Goal: Task Accomplishment & Management: Use online tool/utility

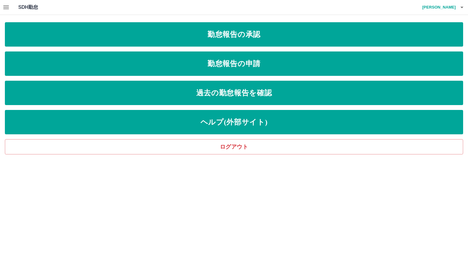
click at [5, 11] on button "button" at bounding box center [6, 7] width 12 height 15
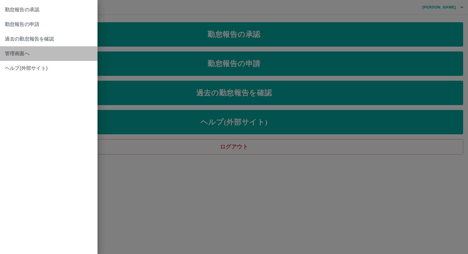
click at [21, 52] on span "管理画面へ" at bounding box center [49, 53] width 88 height 7
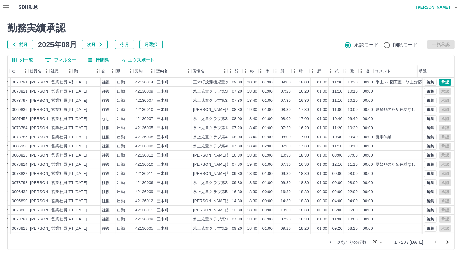
scroll to position [0, 61]
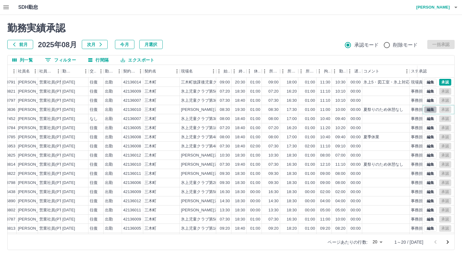
click at [424, 111] on button "編集" at bounding box center [430, 109] width 13 height 7
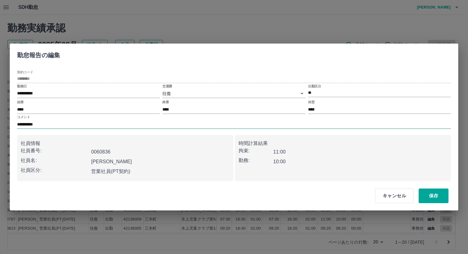
click at [94, 127] on input "**********" at bounding box center [234, 124] width 434 height 9
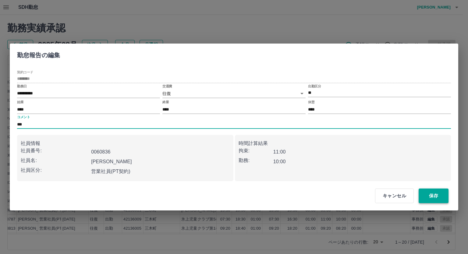
type input "***"
click at [426, 195] on button "保存" at bounding box center [433, 195] width 30 height 15
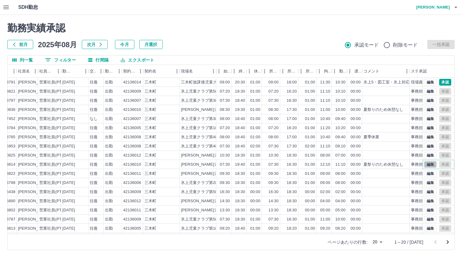
click at [425, 164] on button "編集" at bounding box center [430, 164] width 13 height 7
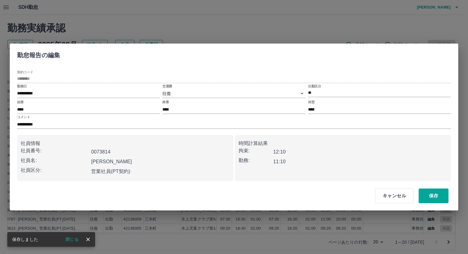
click at [73, 119] on div "**********" at bounding box center [234, 122] width 434 height 14
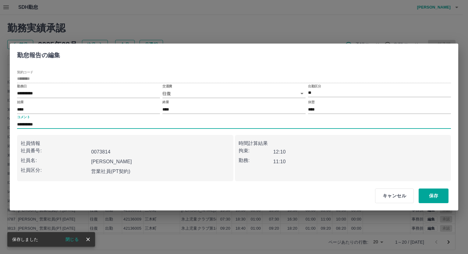
click at [73, 122] on input "**********" at bounding box center [234, 124] width 434 height 9
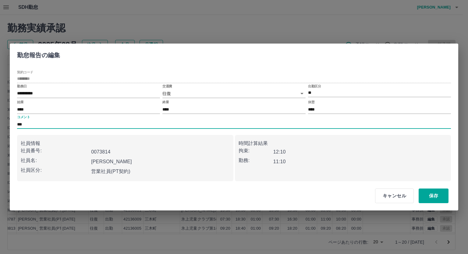
click at [102, 127] on input "***" at bounding box center [234, 124] width 434 height 9
type input "***"
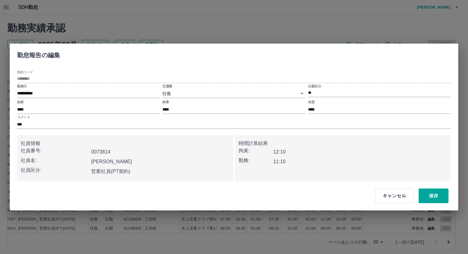
click at [418, 176] on div "時間計算結果 拘束: 12:10 勤務: 11:10" at bounding box center [343, 158] width 216 height 46
click at [432, 197] on button "保存" at bounding box center [433, 195] width 30 height 15
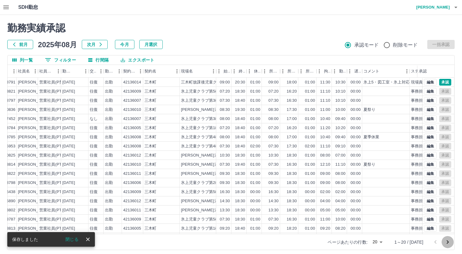
click at [448, 240] on icon "次のページへ" at bounding box center [448, 242] width 2 height 4
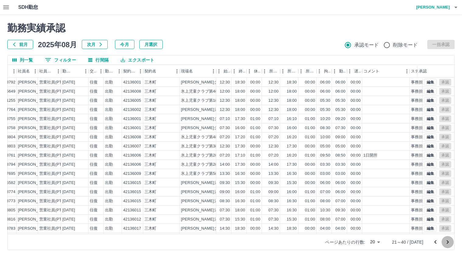
click at [448, 242] on icon "次のページへ" at bounding box center [448, 242] width 2 height 4
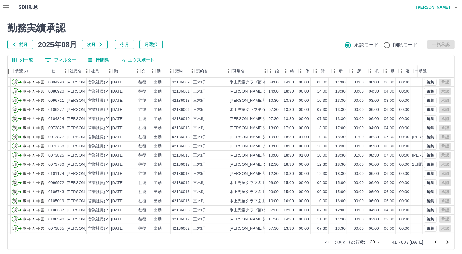
scroll to position [0, 0]
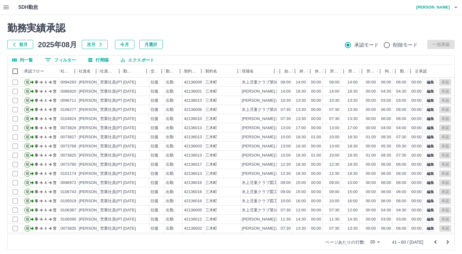
click at [446, 240] on icon "次のページへ" at bounding box center [447, 241] width 7 height 7
click at [447, 244] on icon "次のページへ" at bounding box center [447, 241] width 7 height 7
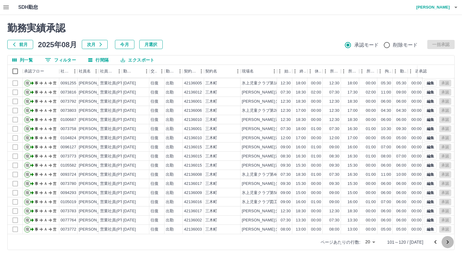
click at [447, 244] on icon "次のページへ" at bounding box center [447, 241] width 7 height 7
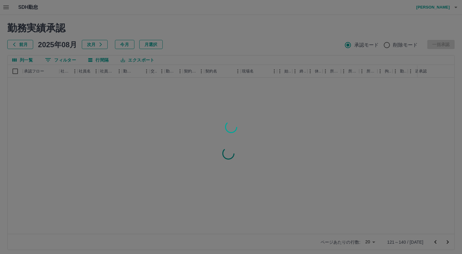
scroll to position [0, 0]
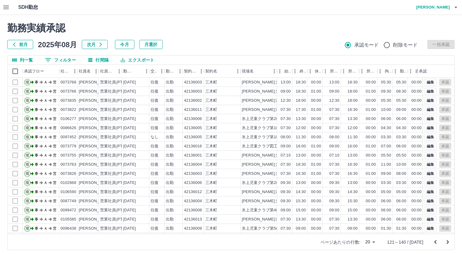
click at [447, 244] on icon "次のページへ" at bounding box center [447, 241] width 7 height 7
click at [447, 243] on icon "次のページへ" at bounding box center [447, 241] width 7 height 7
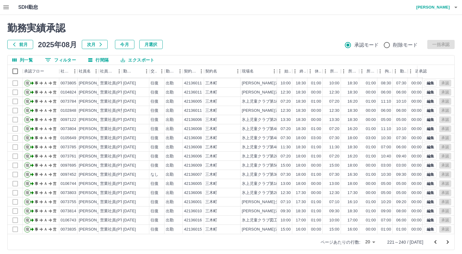
scroll to position [31, 0]
click at [450, 242] on icon "次のページへ" at bounding box center [447, 241] width 7 height 7
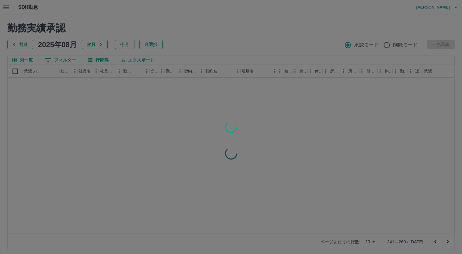
scroll to position [0, 0]
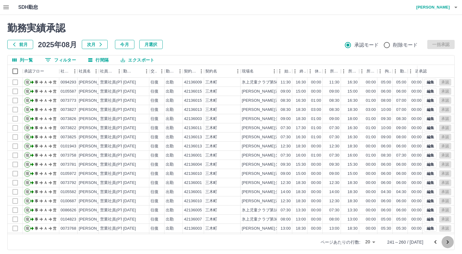
click at [450, 242] on icon "次のページへ" at bounding box center [447, 241] width 7 height 7
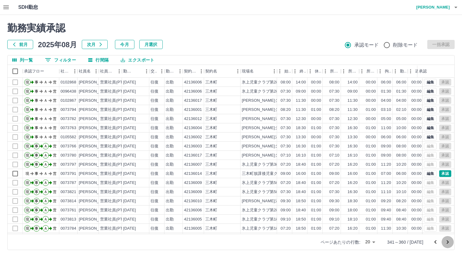
click at [450, 242] on icon "次のページへ" at bounding box center [447, 241] width 7 height 7
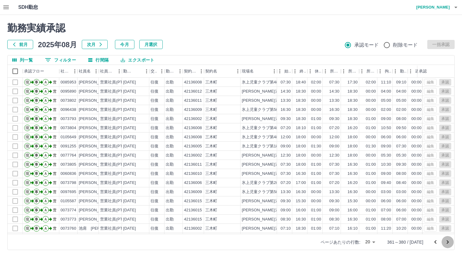
click at [450, 242] on icon "次のページへ" at bounding box center [447, 241] width 7 height 7
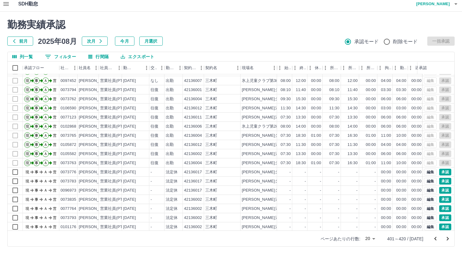
scroll to position [31, 0]
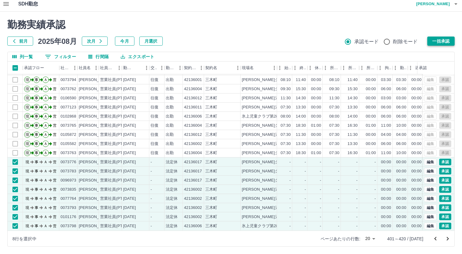
click at [439, 39] on button "一括承認" at bounding box center [441, 41] width 27 height 9
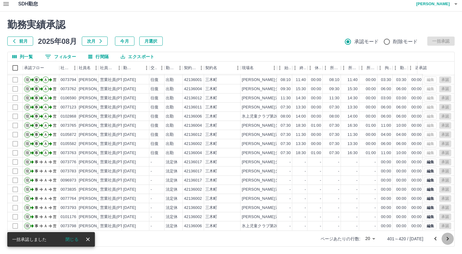
click at [450, 237] on icon "次のページへ" at bounding box center [447, 238] width 7 height 7
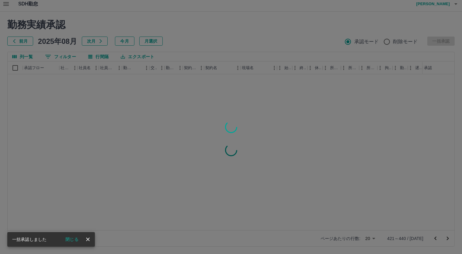
scroll to position [0, 0]
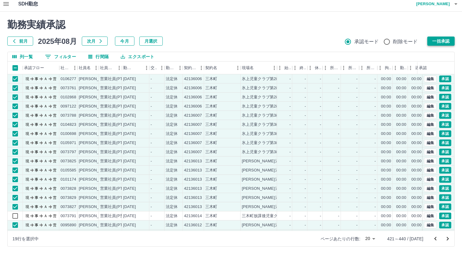
click at [445, 43] on button "一括承認" at bounding box center [441, 41] width 27 height 9
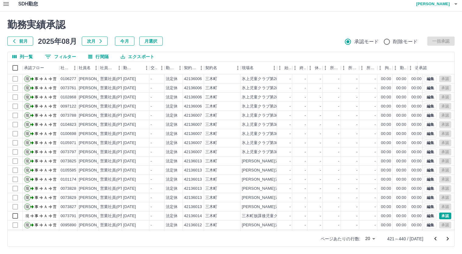
click at [445, 237] on icon "次のページへ" at bounding box center [447, 238] width 7 height 7
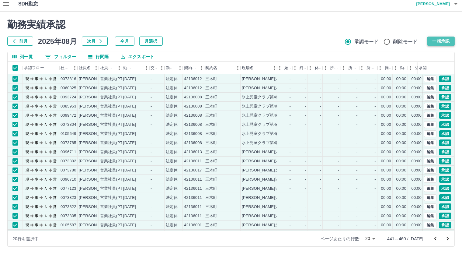
click at [445, 43] on button "一括承認" at bounding box center [441, 41] width 27 height 9
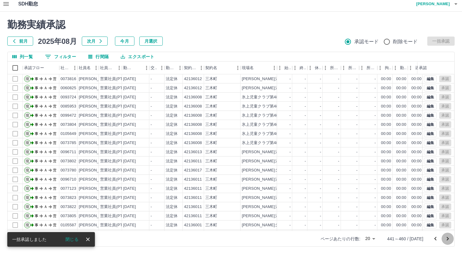
click at [448, 239] on icon "次のページへ" at bounding box center [448, 239] width 2 height 4
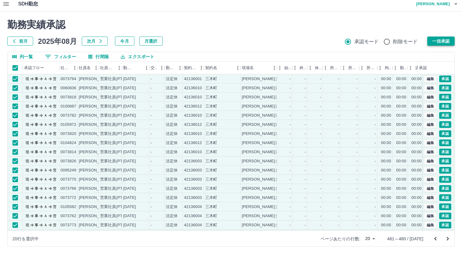
click at [444, 40] on button "一括承認" at bounding box center [441, 41] width 27 height 9
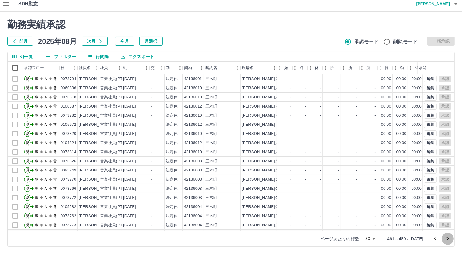
click at [451, 239] on icon "次のページへ" at bounding box center [447, 238] width 7 height 7
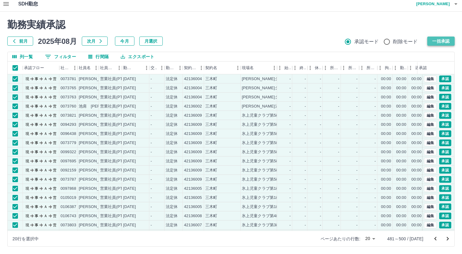
click at [445, 43] on button "一括承認" at bounding box center [441, 41] width 27 height 9
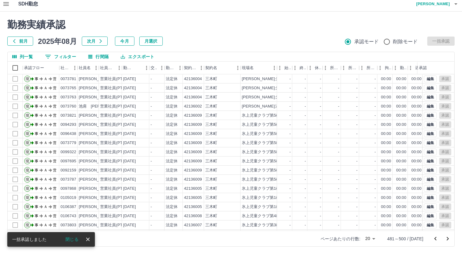
click at [450, 237] on icon "次のページへ" at bounding box center [447, 238] width 7 height 7
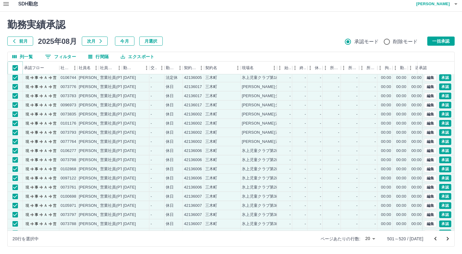
scroll to position [31, 0]
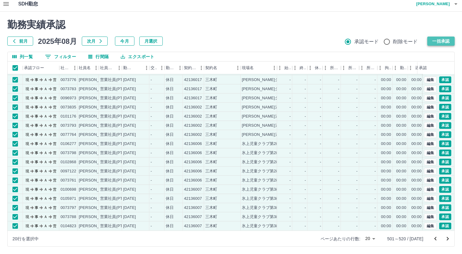
click at [437, 42] on button "一括承認" at bounding box center [441, 41] width 27 height 9
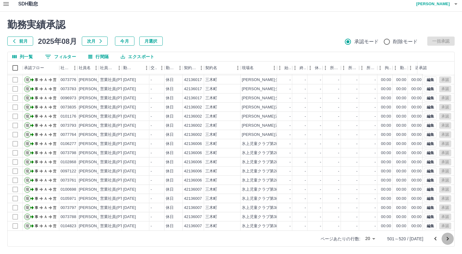
click at [444, 239] on icon "次のページへ" at bounding box center [447, 238] width 7 height 7
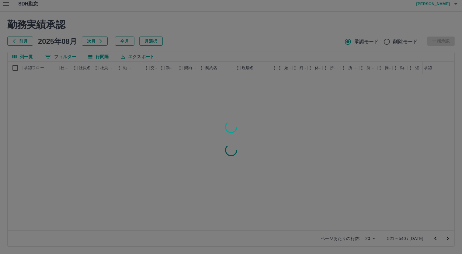
scroll to position [0, 0]
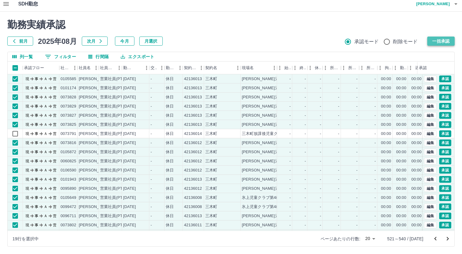
click at [435, 39] on button "一括承認" at bounding box center [441, 41] width 27 height 9
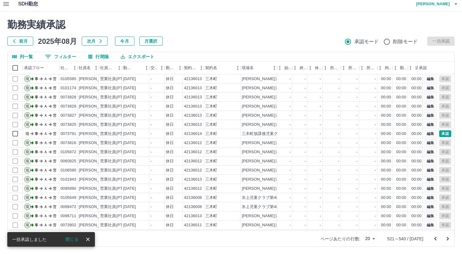
click at [449, 238] on icon "次のページへ" at bounding box center [448, 239] width 2 height 4
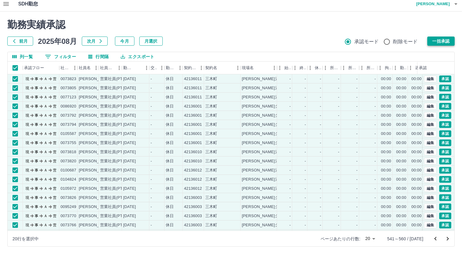
click at [432, 40] on button "一括承認" at bounding box center [441, 41] width 27 height 9
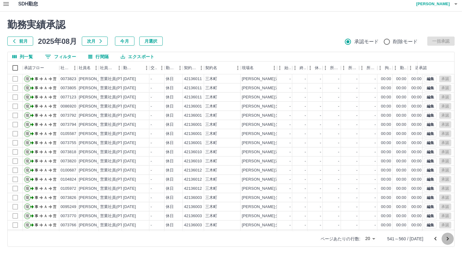
click at [449, 238] on icon "次のページへ" at bounding box center [447, 238] width 7 height 7
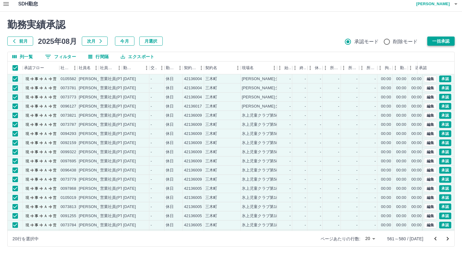
click at [444, 38] on button "一括承認" at bounding box center [441, 41] width 27 height 9
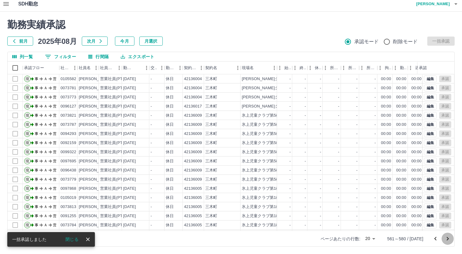
click at [452, 239] on button "次のページへ" at bounding box center [448, 239] width 12 height 12
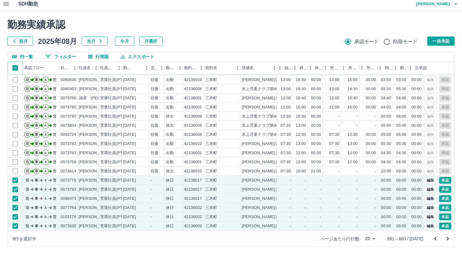
scroll to position [31, 0]
click at [444, 38] on button "一括承認" at bounding box center [441, 41] width 27 height 9
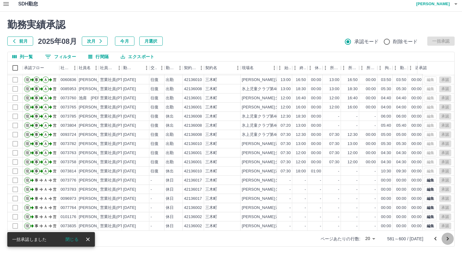
click at [448, 239] on icon "次のページへ" at bounding box center [448, 239] width 2 height 4
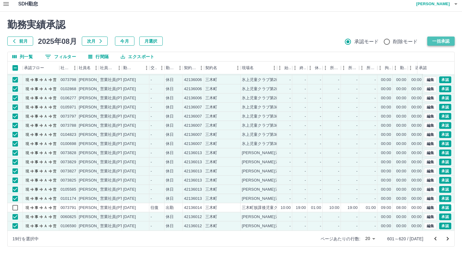
click at [448, 40] on button "一括承認" at bounding box center [441, 41] width 27 height 9
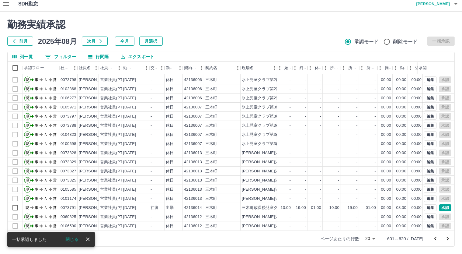
click at [449, 237] on icon "次のページへ" at bounding box center [447, 238] width 7 height 7
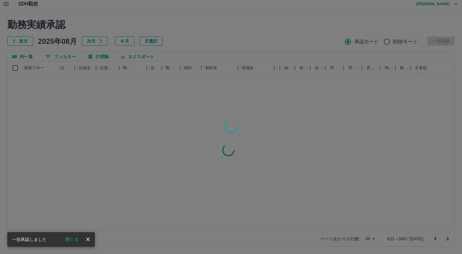
scroll to position [0, 0]
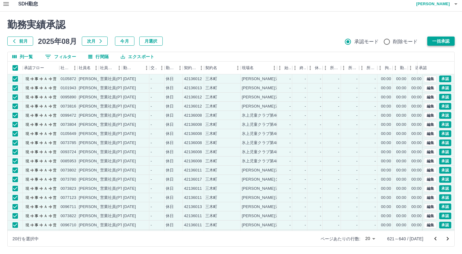
click at [446, 42] on button "一括承認" at bounding box center [441, 41] width 27 height 9
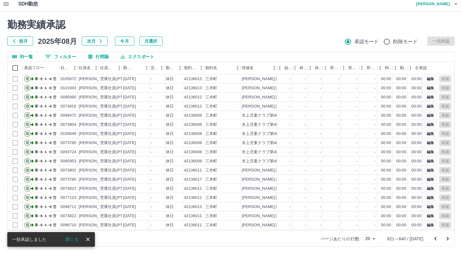
click at [448, 241] on icon "次のページへ" at bounding box center [447, 238] width 7 height 7
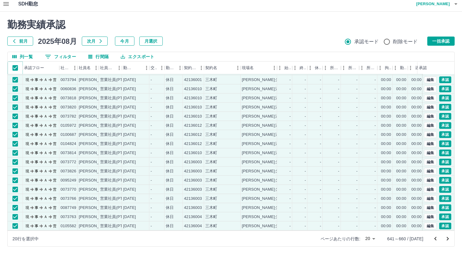
scroll to position [31, 0]
click at [441, 41] on button "一括承認" at bounding box center [441, 41] width 27 height 9
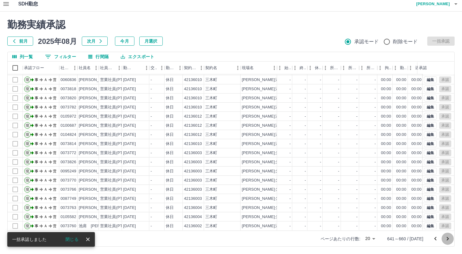
click at [449, 241] on icon "次のページへ" at bounding box center [447, 238] width 7 height 7
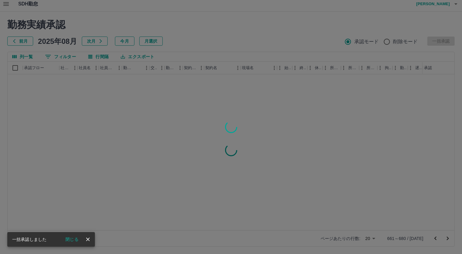
scroll to position [0, 0]
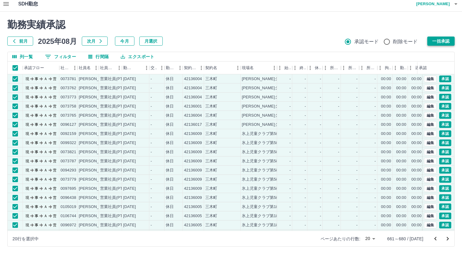
click at [439, 41] on button "一括承認" at bounding box center [441, 41] width 27 height 9
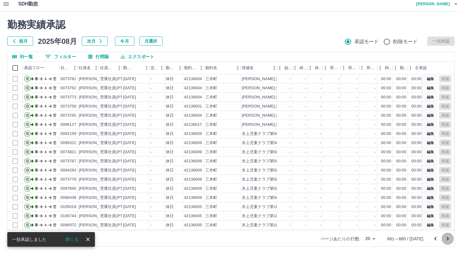
click at [450, 241] on icon "次のページへ" at bounding box center [447, 238] width 7 height 7
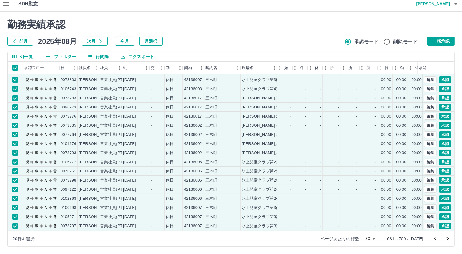
scroll to position [31, 0]
click at [439, 37] on button "一括承認" at bounding box center [441, 41] width 27 height 9
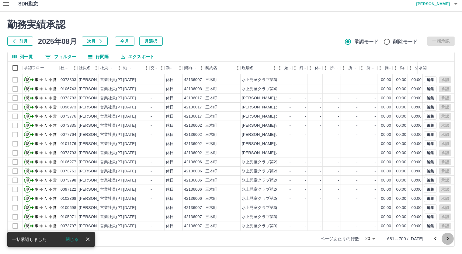
click at [448, 239] on icon "次のページへ" at bounding box center [448, 239] width 2 height 4
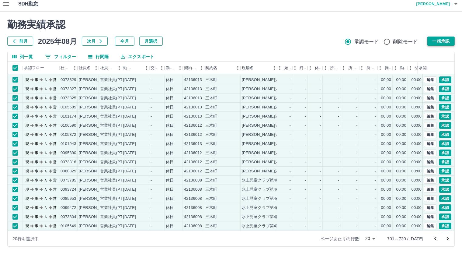
click at [440, 41] on button "一括承認" at bounding box center [441, 41] width 27 height 9
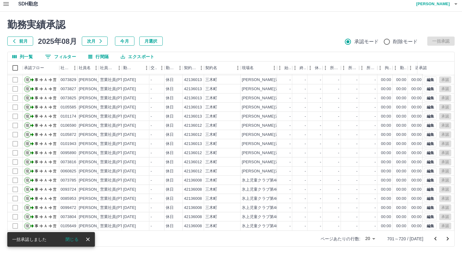
click at [450, 240] on icon "次のページへ" at bounding box center [447, 238] width 7 height 7
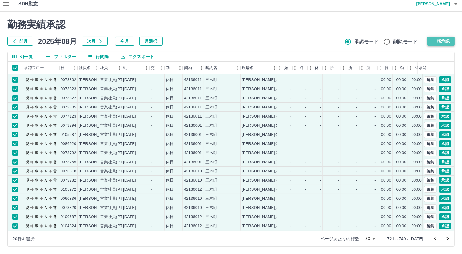
click at [434, 41] on button "一括承認" at bounding box center [441, 41] width 27 height 9
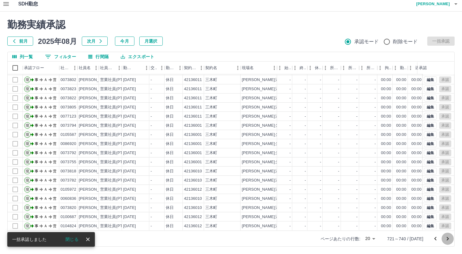
click at [446, 238] on icon "次のページへ" at bounding box center [447, 238] width 7 height 7
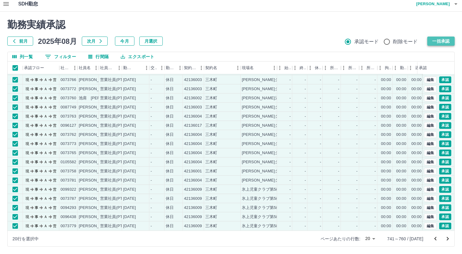
click at [450, 41] on button "一括承認" at bounding box center [441, 41] width 27 height 9
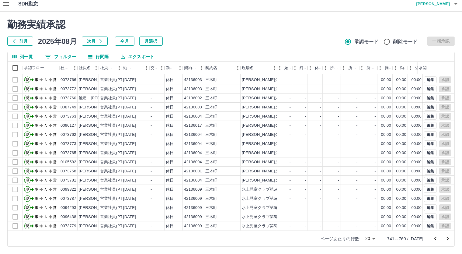
click at [446, 238] on icon "次のページへ" at bounding box center [447, 238] width 7 height 7
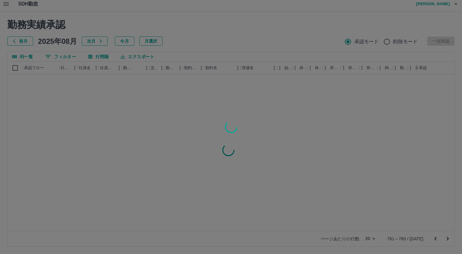
scroll to position [0, 0]
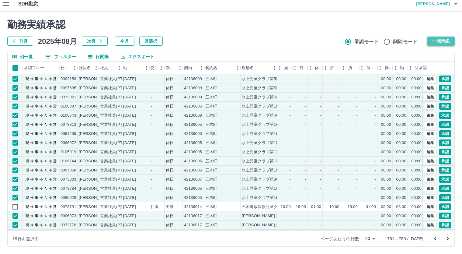
click at [451, 39] on button "一括承認" at bounding box center [441, 41] width 27 height 9
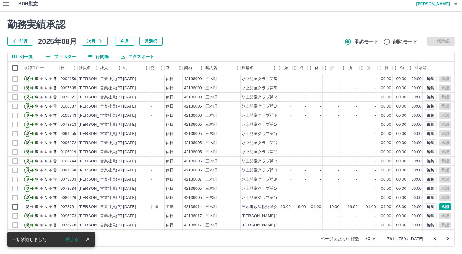
click at [449, 240] on icon "次のページへ" at bounding box center [447, 238] width 7 height 7
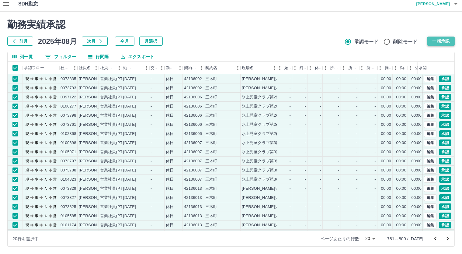
click at [432, 41] on button "一括承認" at bounding box center [441, 41] width 27 height 9
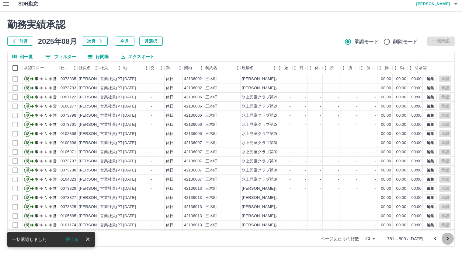
click at [448, 239] on icon "次のページへ" at bounding box center [448, 239] width 2 height 4
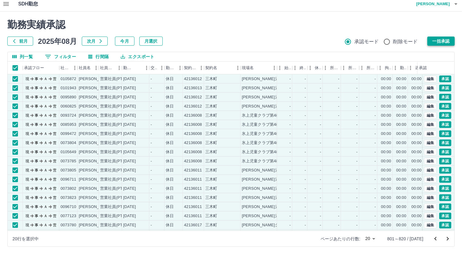
click at [447, 41] on button "一括承認" at bounding box center [441, 41] width 27 height 9
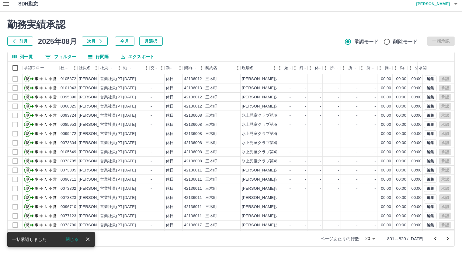
click at [449, 235] on icon "次のページへ" at bounding box center [447, 238] width 7 height 7
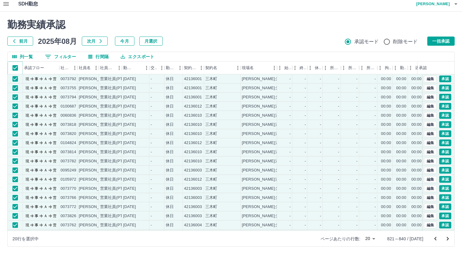
scroll to position [31, 0]
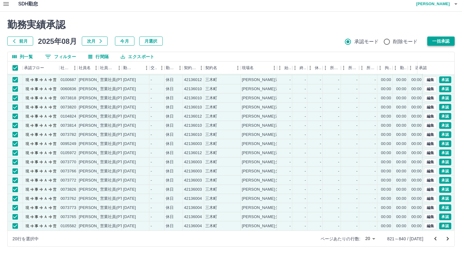
click at [445, 40] on button "一括承認" at bounding box center [441, 41] width 27 height 9
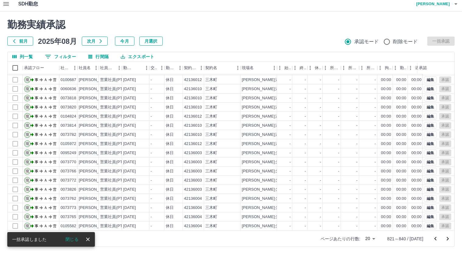
click at [448, 239] on icon "次のページへ" at bounding box center [448, 239] width 2 height 4
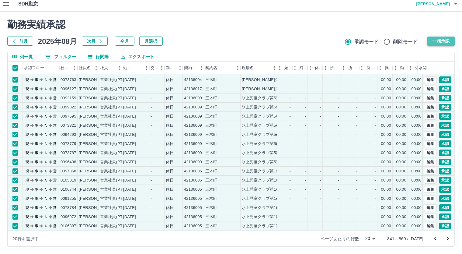
click at [437, 37] on button "一括承認" at bounding box center [441, 41] width 27 height 9
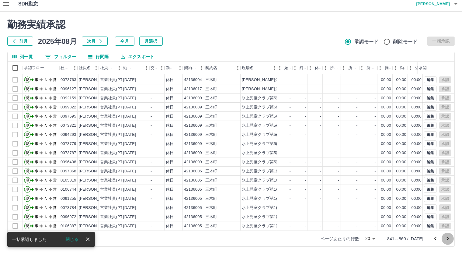
click at [450, 237] on icon "次のページへ" at bounding box center [447, 238] width 7 height 7
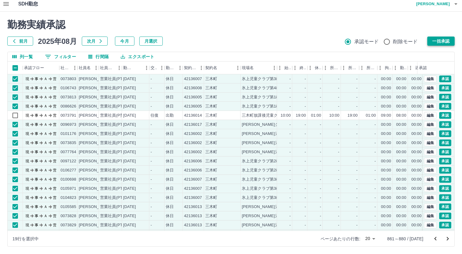
click at [434, 41] on button "一括承認" at bounding box center [441, 41] width 27 height 9
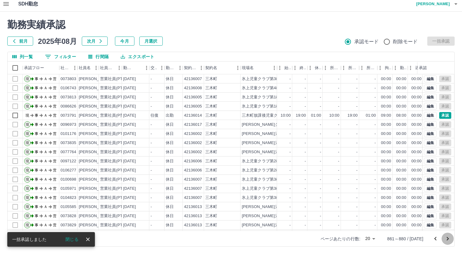
click at [447, 241] on icon "次のページへ" at bounding box center [447, 238] width 7 height 7
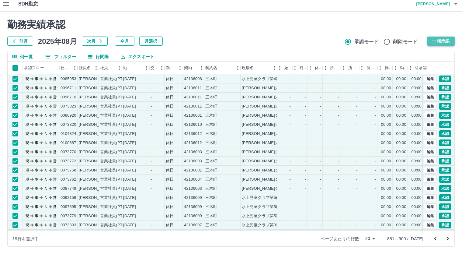
click at [442, 39] on button "一括承認" at bounding box center [441, 41] width 27 height 9
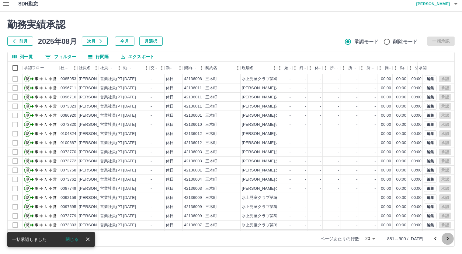
click at [450, 239] on icon "次のページへ" at bounding box center [447, 238] width 7 height 7
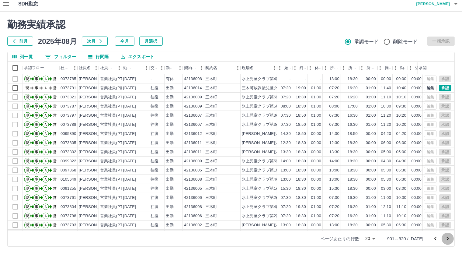
click at [444, 239] on icon "次のページへ" at bounding box center [447, 238] width 7 height 7
